Goal: Download file/media

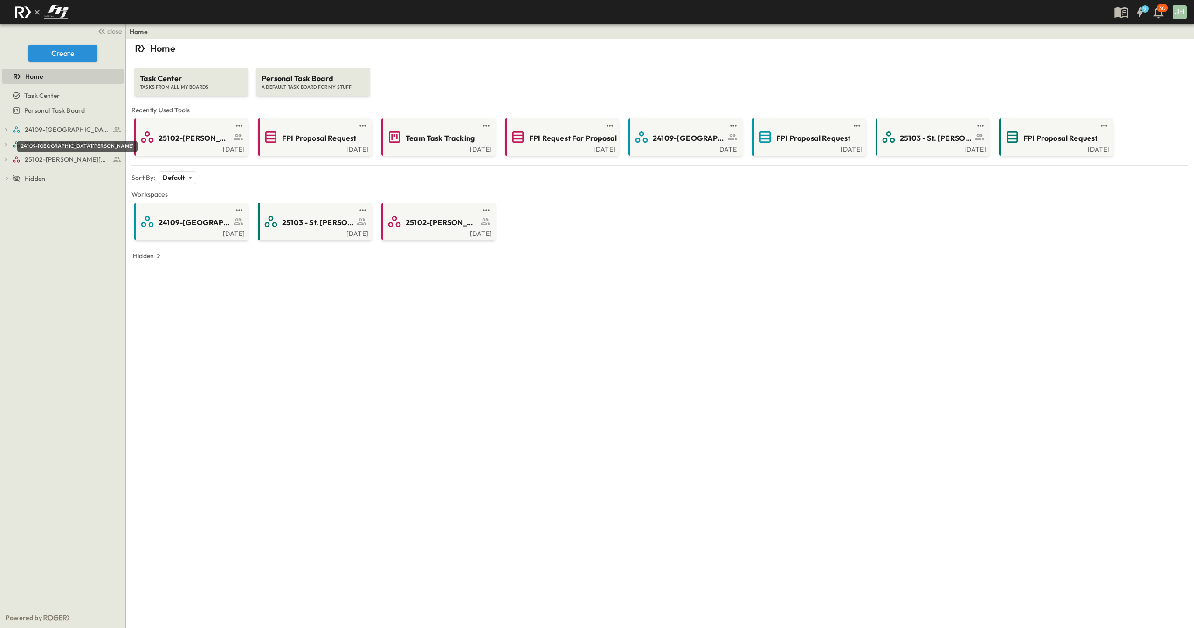
click at [61, 141] on div "24109-[GEOGRAPHIC_DATA][PERSON_NAME]" at bounding box center [77, 146] width 120 height 11
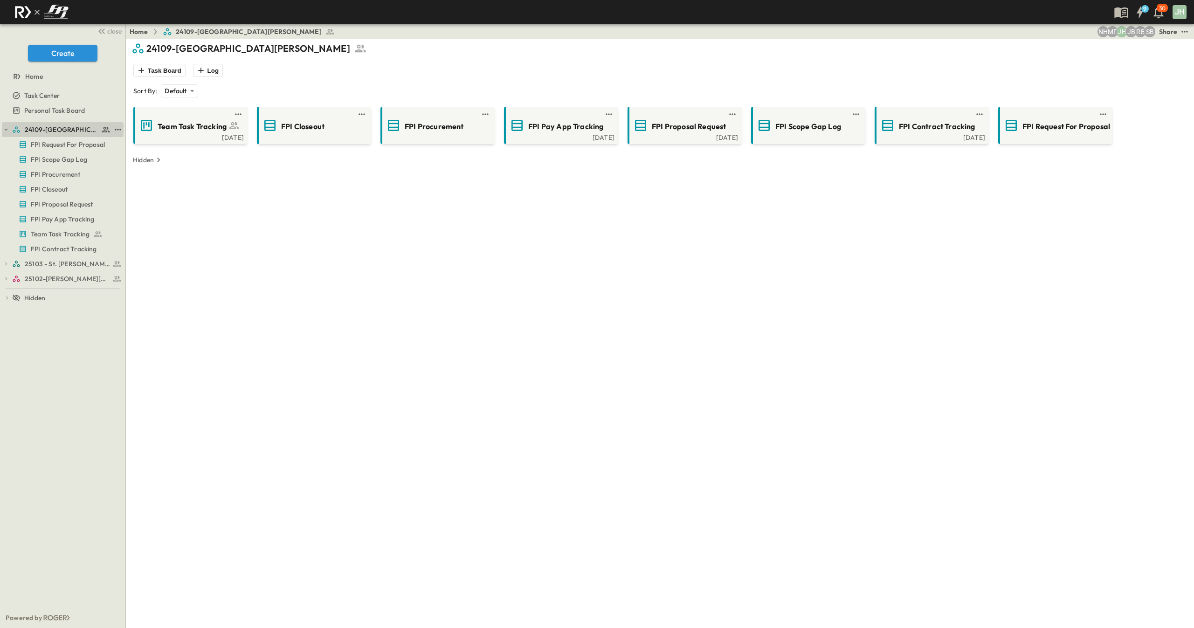
click at [10, 131] on div "24109-[GEOGRAPHIC_DATA][PERSON_NAME]" at bounding box center [63, 129] width 122 height 15
click at [7, 128] on icon "button" at bounding box center [6, 129] width 7 height 7
click at [56, 154] on link "25102-[PERSON_NAME][DEMOGRAPHIC_DATA][GEOGRAPHIC_DATA]" at bounding box center [61, 159] width 98 height 13
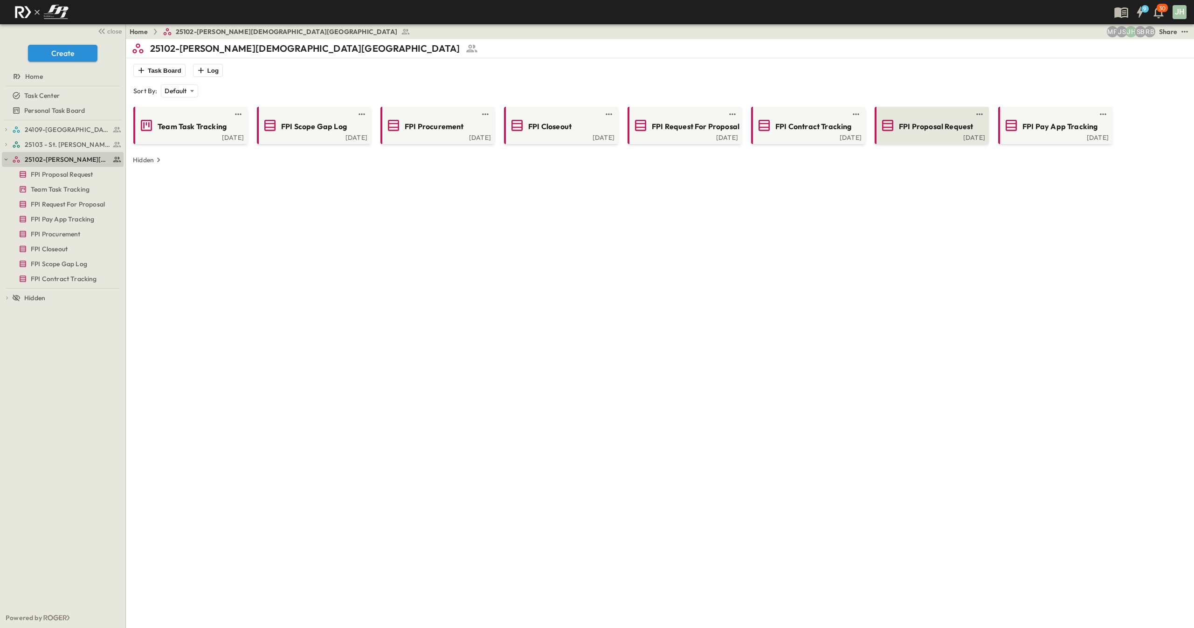
click at [951, 138] on div "[DATE]" at bounding box center [930, 136] width 109 height 7
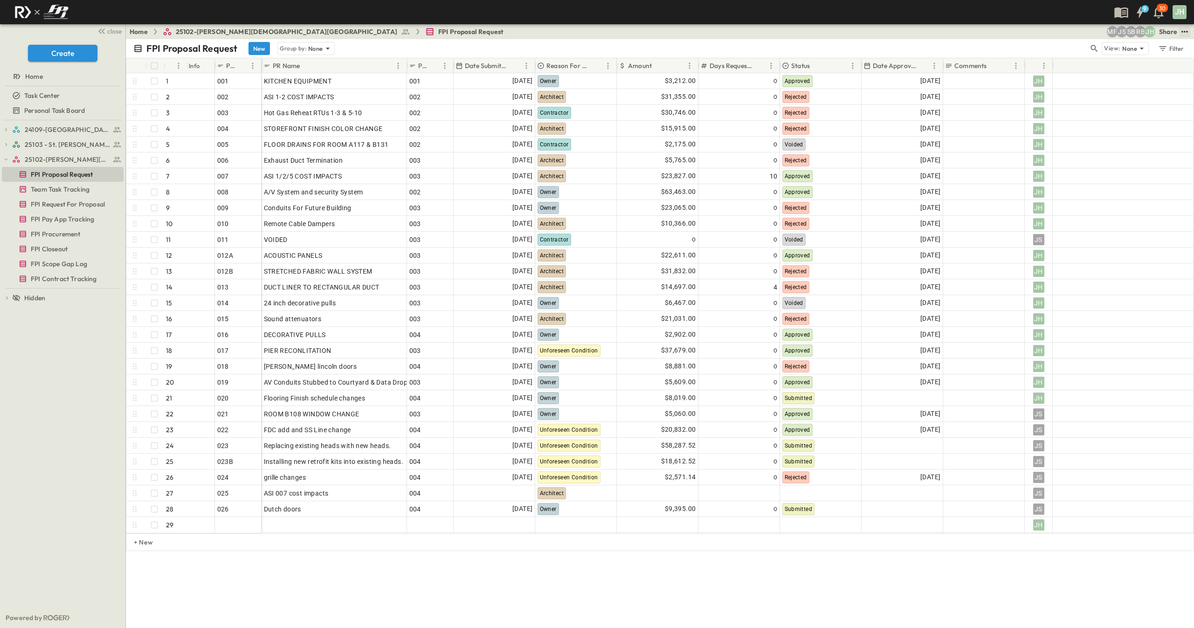
click at [1182, 29] on icon "test" at bounding box center [1184, 31] width 9 height 9
click at [1100, 144] on li "PDF" at bounding box center [1094, 143] width 48 height 15
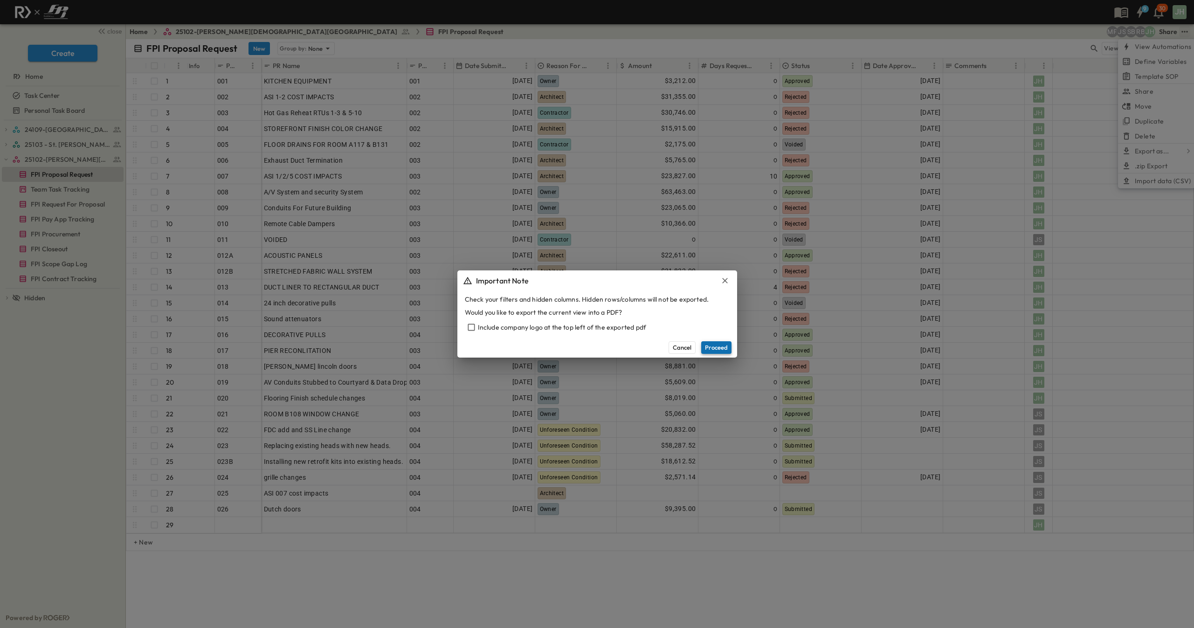
click at [715, 350] on button "Proceed" at bounding box center [716, 347] width 30 height 12
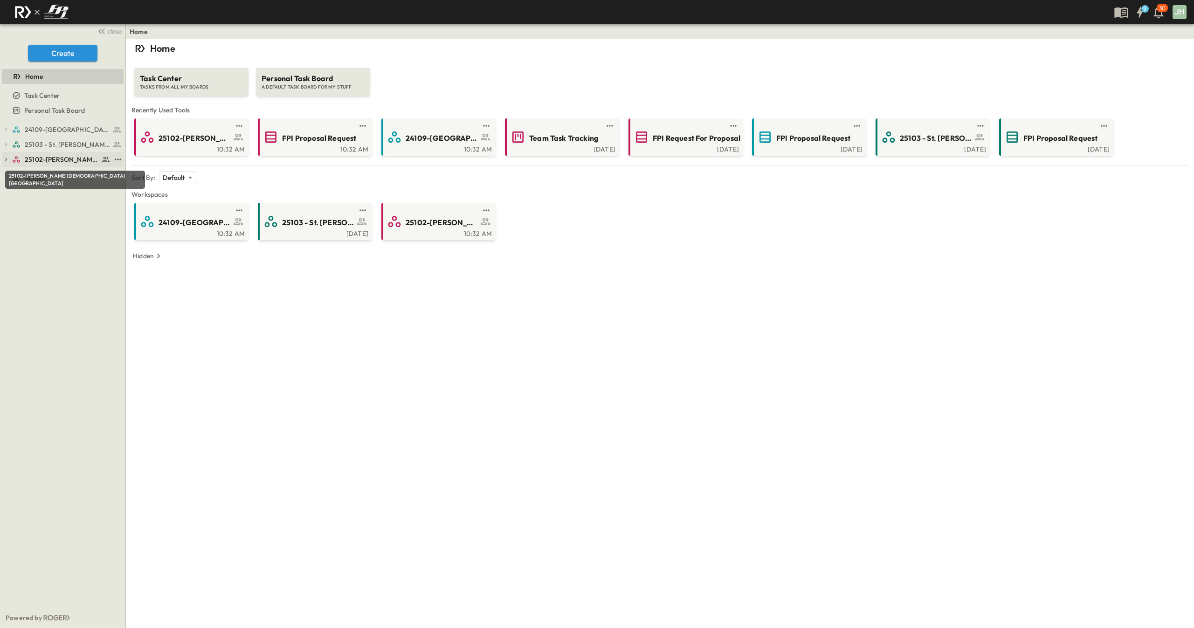
click at [58, 162] on span "25102-[PERSON_NAME][DEMOGRAPHIC_DATA][GEOGRAPHIC_DATA]" at bounding box center [62, 159] width 74 height 9
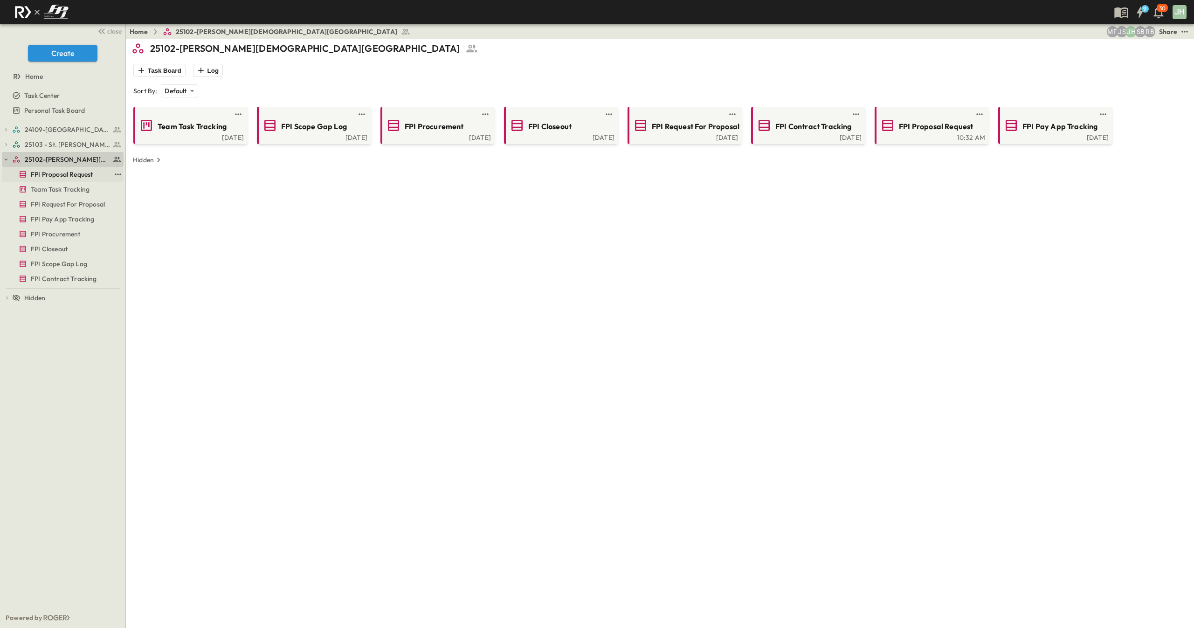
click at [59, 176] on span "FPI Proposal Request" at bounding box center [62, 174] width 62 height 9
